Goal: Information Seeking & Learning: Check status

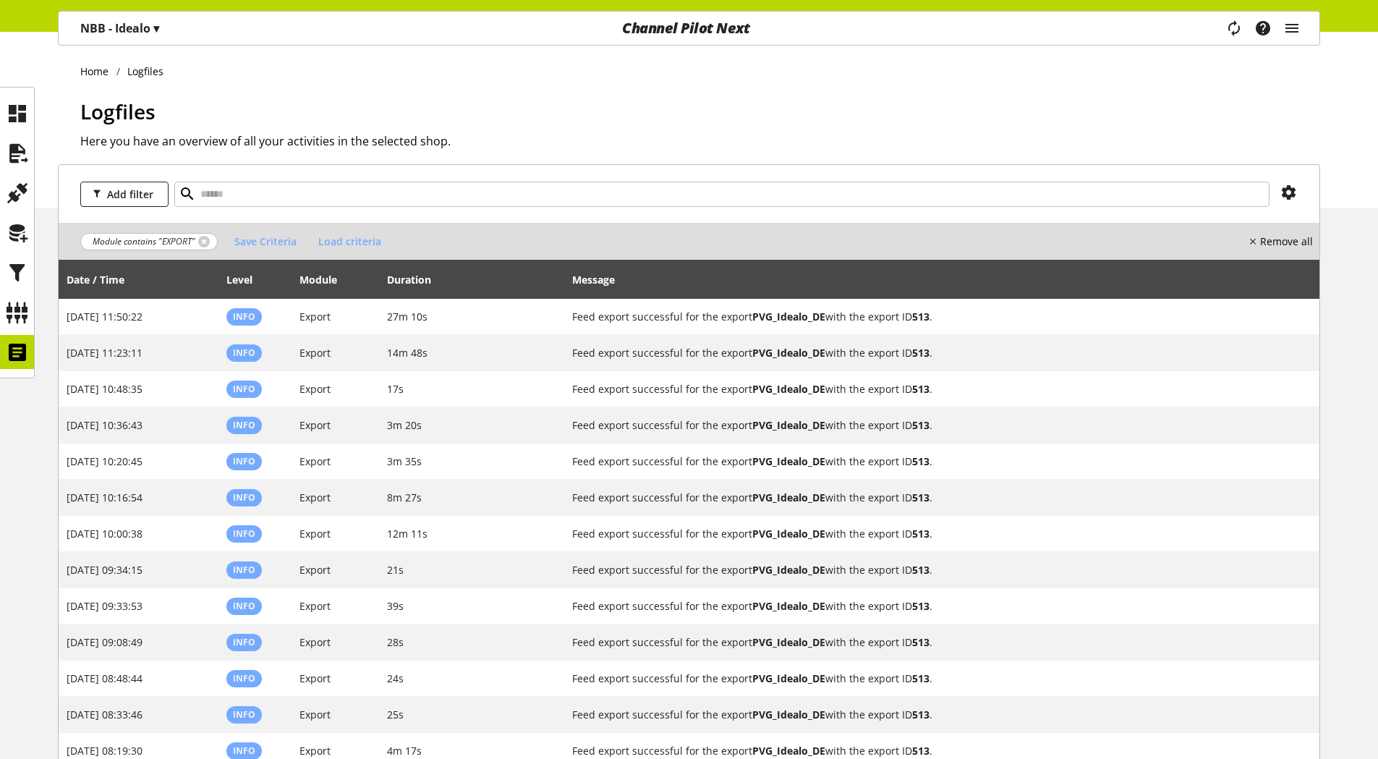
select select "***"
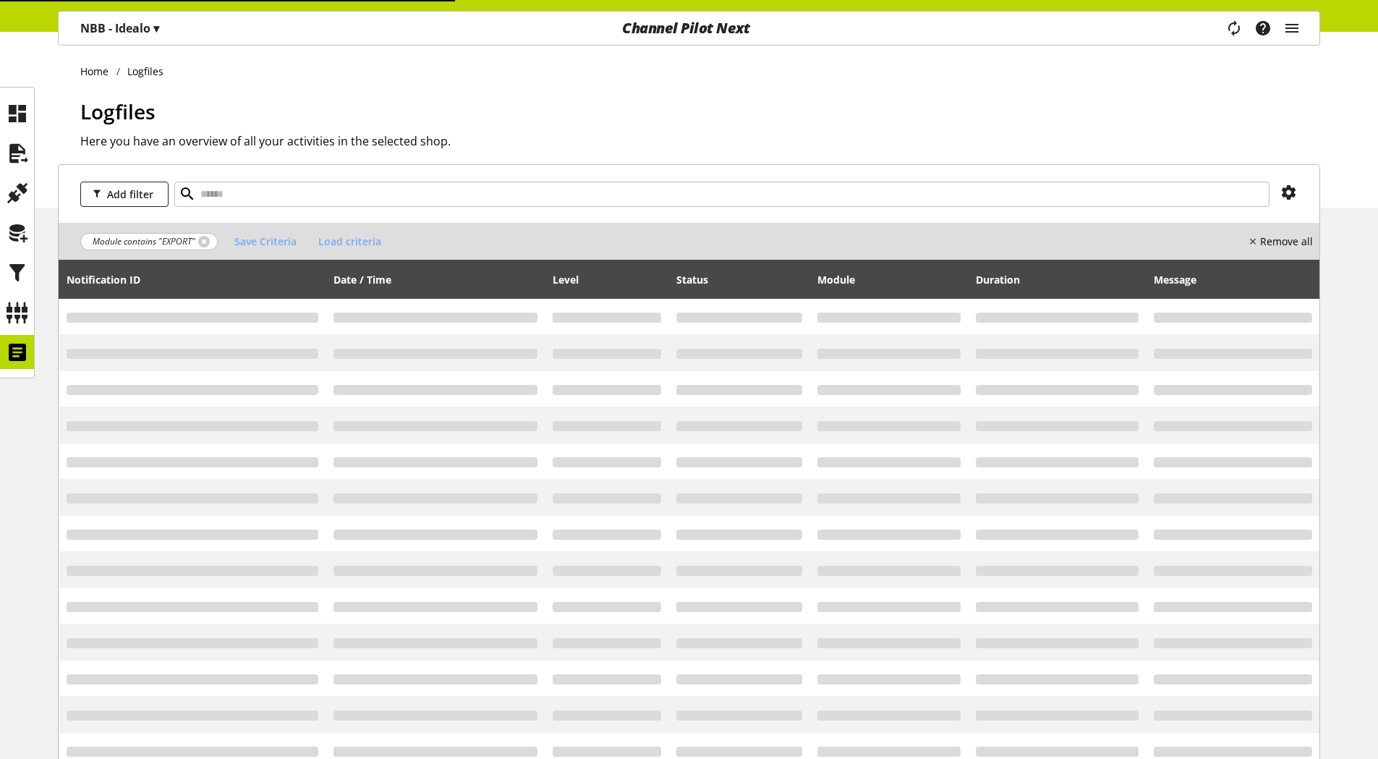
select select "***"
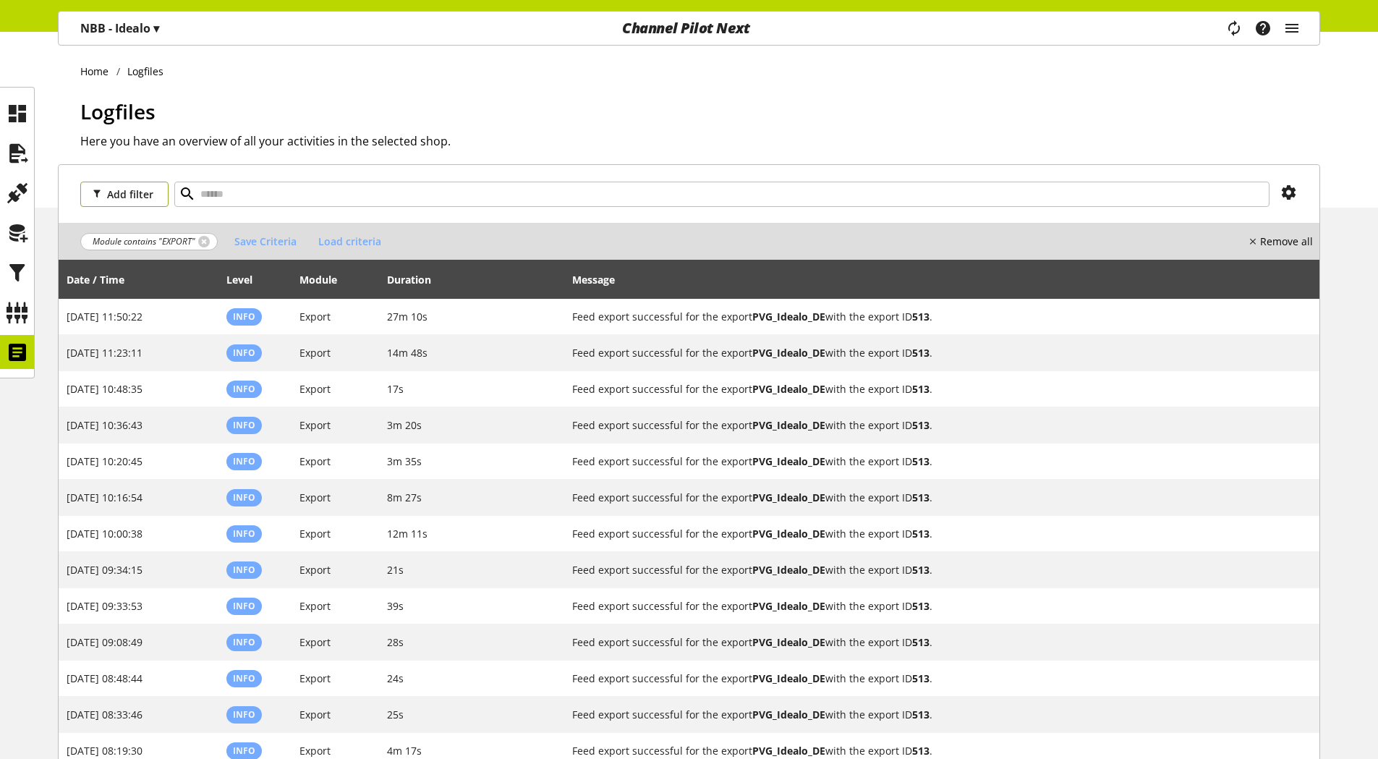
click at [135, 190] on span "Add filter" at bounding box center [130, 194] width 46 height 15
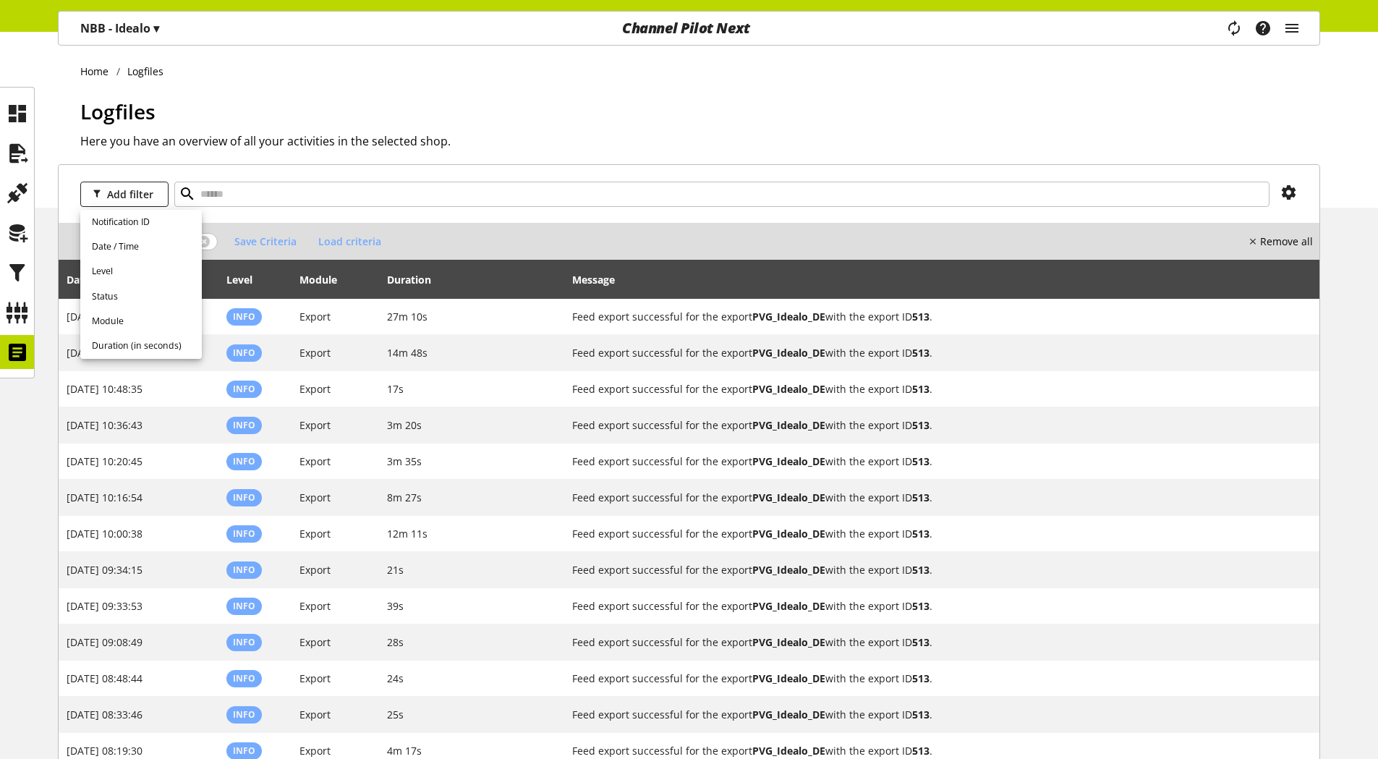
click at [539, 216] on div "Add filter" at bounding box center [689, 194] width 1260 height 58
